Goal: Check status: Check status

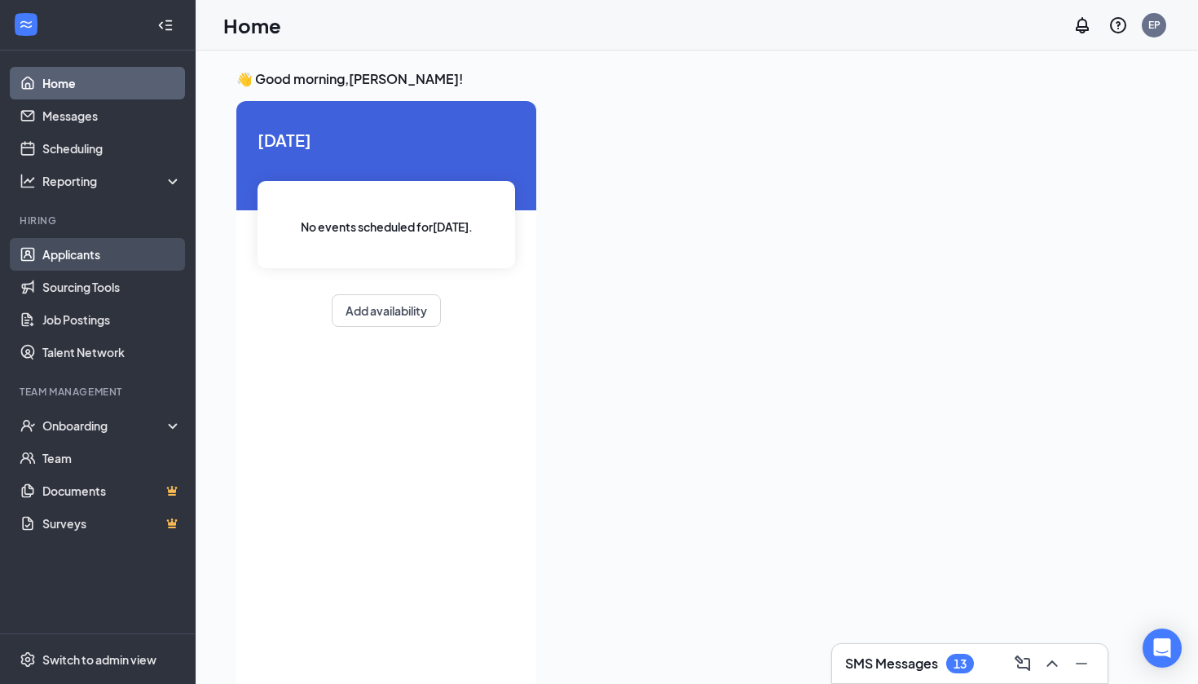
click at [100, 249] on link "Applicants" at bounding box center [111, 254] width 139 height 33
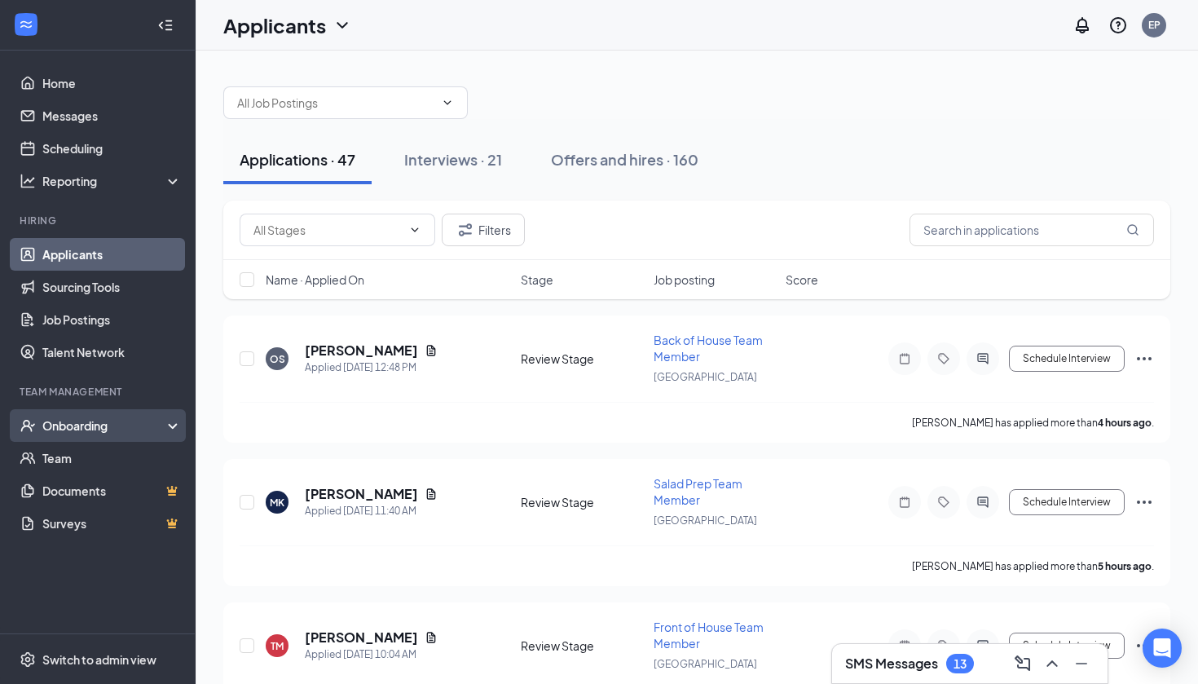
click at [86, 416] on div "Onboarding" at bounding box center [98, 425] width 196 height 33
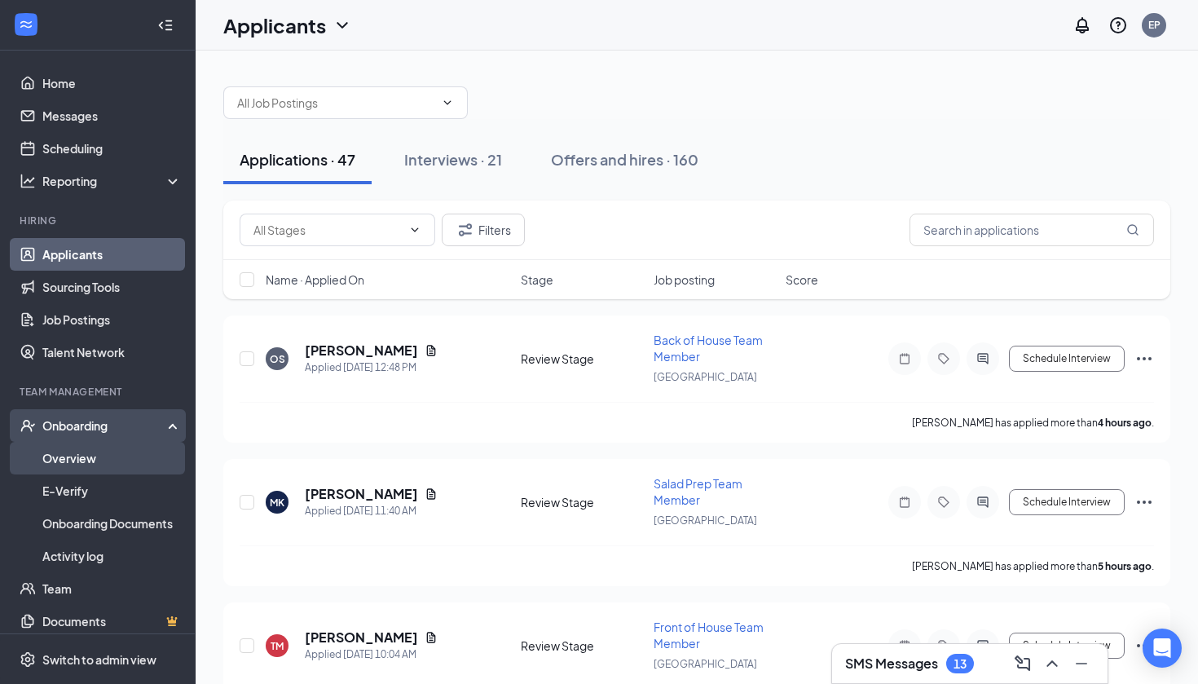
click at [115, 446] on link "Overview" at bounding box center [111, 458] width 139 height 33
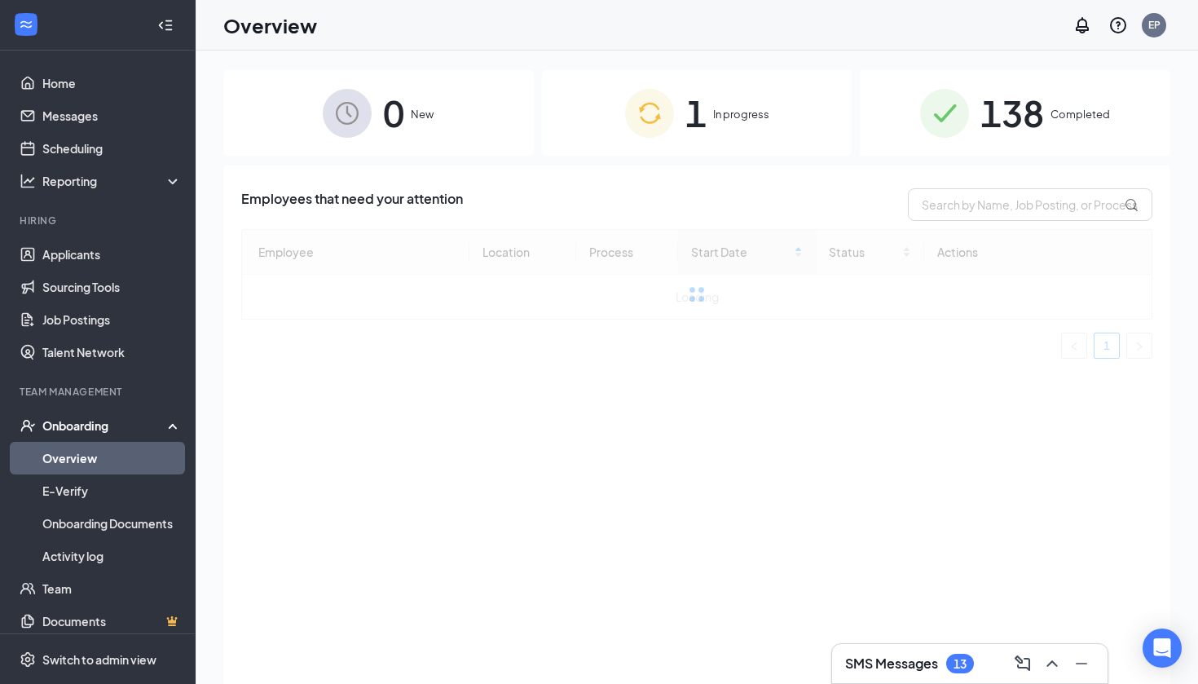
click at [1000, 117] on span "138" at bounding box center [1012, 113] width 64 height 56
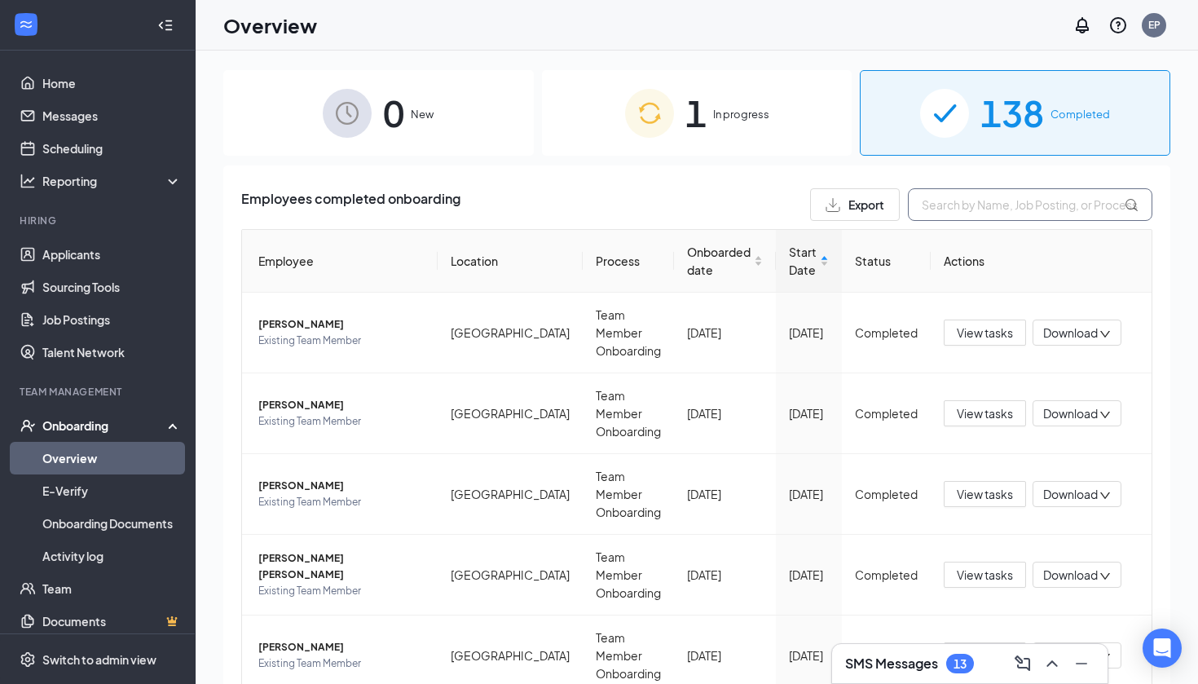
click at [967, 201] on input "text" at bounding box center [1030, 204] width 244 height 33
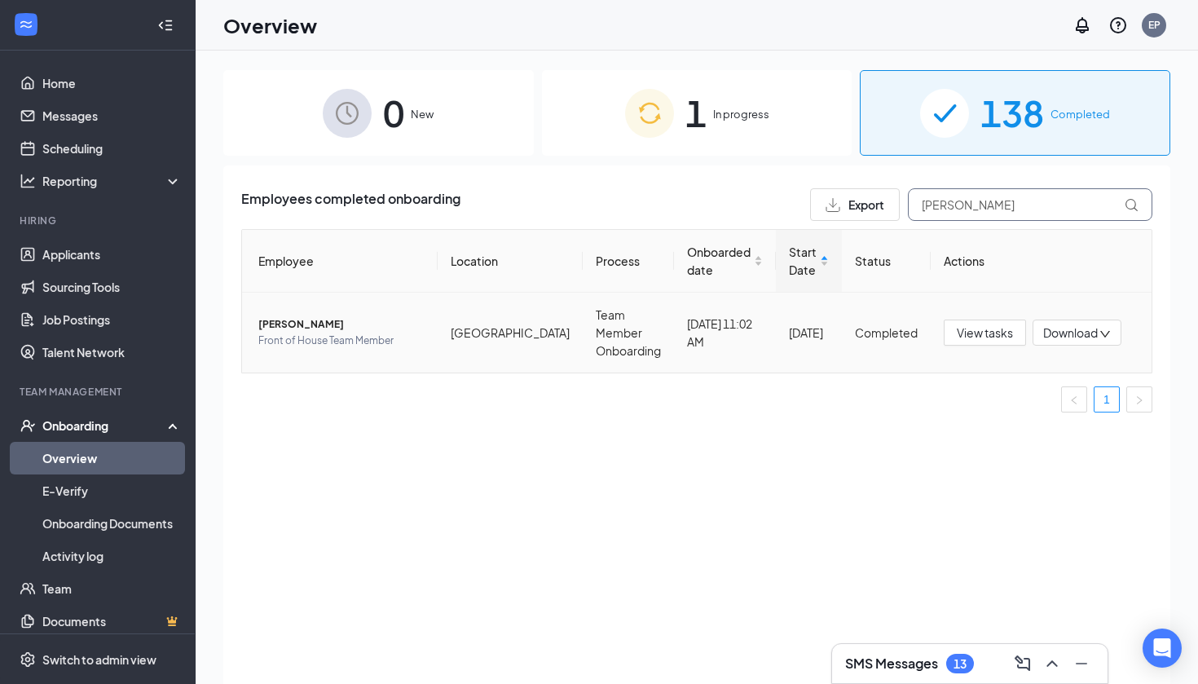
type input "[PERSON_NAME]"
click at [283, 316] on span "[PERSON_NAME]" at bounding box center [341, 324] width 166 height 16
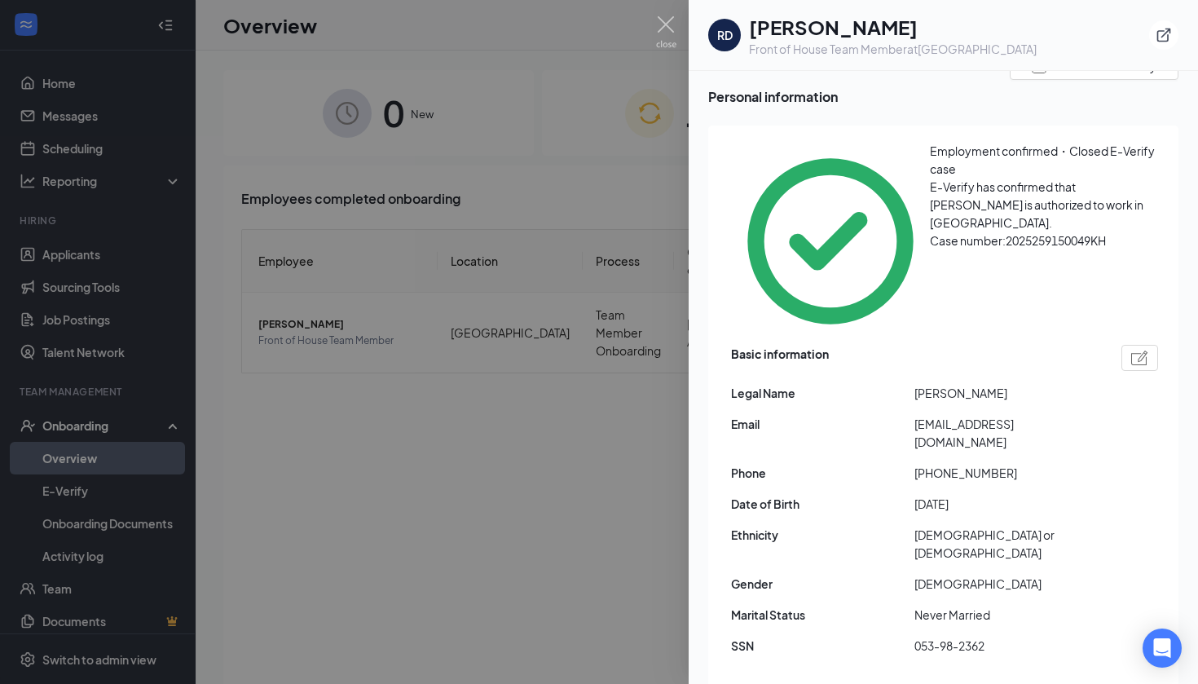
scroll to position [86, 0]
